Goal: Find contact information: Find contact information

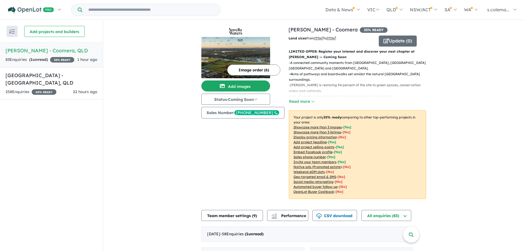
click at [261, 112] on div "[PHONE_NUMBER]" at bounding box center [257, 112] width 45 height 5
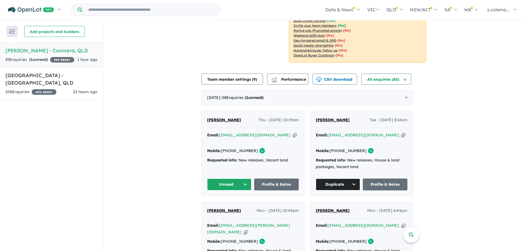
scroll to position [138, 0]
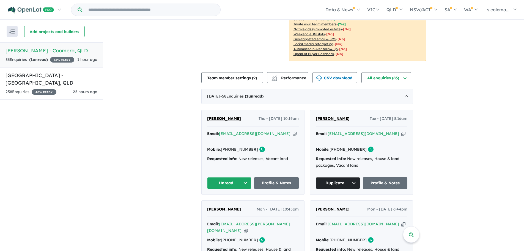
drag, startPoint x: 255, startPoint y: 124, endPoint x: 260, endPoint y: 124, distance: 4.4
click at [255, 124] on div "Thara Joys Thu - [DATE] 10:19am Email: [EMAIL_ADDRESS][DOMAIN_NAME] Copied! Mob…" at bounding box center [253, 152] width 103 height 85
drag, startPoint x: 252, startPoint y: 129, endPoint x: 224, endPoint y: 129, distance: 28.4
click at [224, 131] on div "Email: [EMAIL_ADDRESS][DOMAIN_NAME] Copied!" at bounding box center [253, 137] width 92 height 13
copy a%20Novella%20Waters%20-%20Coomera"] "[EMAIL_ADDRESS][DOMAIN_NAME]"
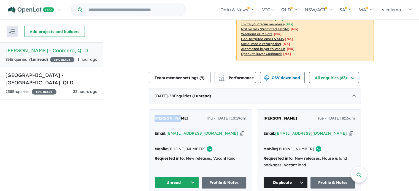
drag, startPoint x: 176, startPoint y: 115, endPoint x: 156, endPoint y: 115, distance: 20.4
click at [156, 115] on div "Thara Joys Thu - [DATE] 10:19am Email: [EMAIL_ADDRESS][DOMAIN_NAME] Copied! Mob…" at bounding box center [200, 152] width 103 height 85
copy span "[PERSON_NAME]"
drag, startPoint x: 201, startPoint y: 138, endPoint x: 180, endPoint y: 139, distance: 21.2
click at [180, 147] on link "[PHONE_NUMBER]" at bounding box center [186, 149] width 37 height 5
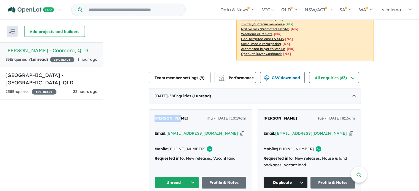
click at [203, 146] on div "Mobile: [PHONE_NUMBER] Copied!" at bounding box center [200, 149] width 92 height 7
click at [201, 147] on link "[PHONE_NUMBER]" at bounding box center [186, 149] width 37 height 5
drag, startPoint x: 202, startPoint y: 138, endPoint x: 181, endPoint y: 140, distance: 21.0
click at [181, 146] on div "Mobile: [PHONE_NUMBER] Copied!" at bounding box center [200, 149] width 92 height 7
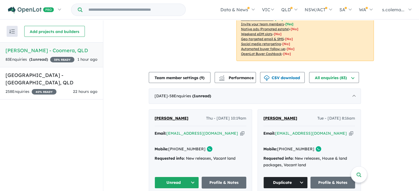
copy link "470 418 412"
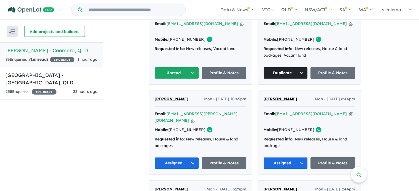
scroll to position [248, 0]
click at [184, 67] on button "Unread" at bounding box center [176, 73] width 45 height 12
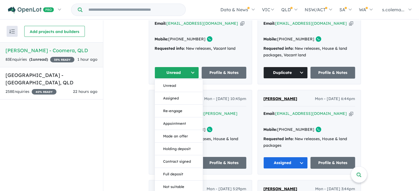
click at [177, 92] on button "Assigned" at bounding box center [179, 98] width 48 height 13
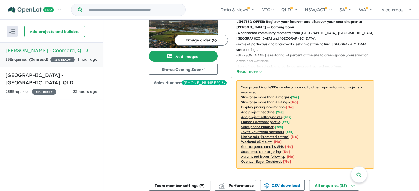
scroll to position [0, 0]
